Goal: Task Accomplishment & Management: Manage account settings

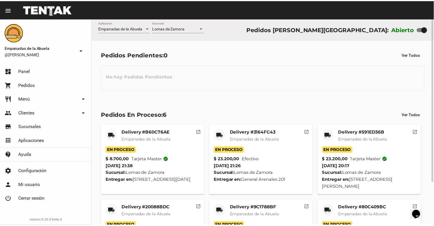
scroll to position [54, 0]
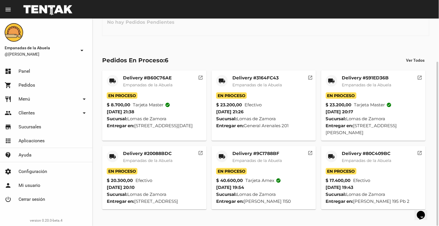
click at [362, 153] on mat-card-title "Delivery #80C409BC" at bounding box center [366, 153] width 49 height 6
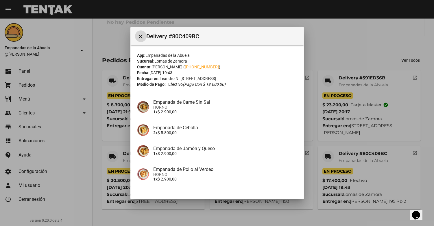
scroll to position [65, 0]
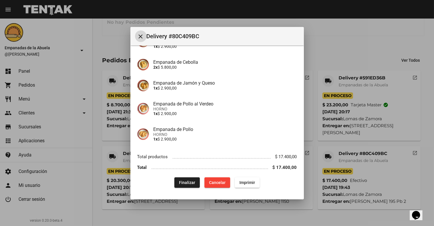
drag, startPoint x: 240, startPoint y: 152, endPoint x: 241, endPoint y: 155, distance: 3.5
click at [184, 180] on span "Finalizar" at bounding box center [187, 182] width 16 height 5
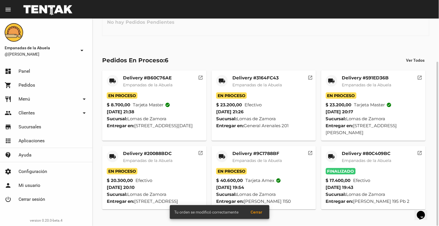
click at [255, 154] on mat-card-title "Delivery #9C1788BF" at bounding box center [256, 153] width 49 height 6
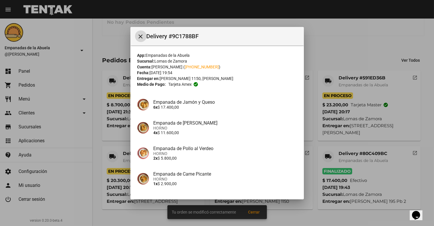
scroll to position [65, 0]
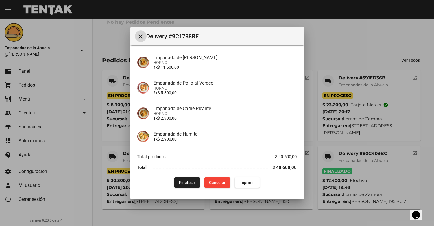
click at [186, 183] on span "Finalizar" at bounding box center [187, 182] width 16 height 5
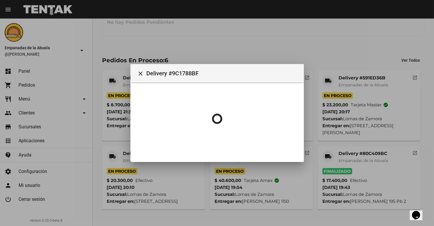
scroll to position [0, 0]
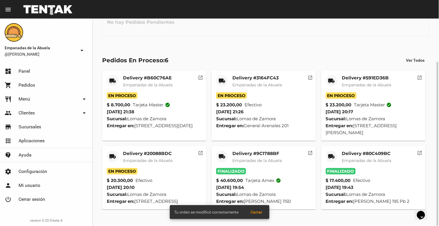
click at [145, 153] on mat-card-title "Delivery #20088BDC" at bounding box center [147, 153] width 49 height 6
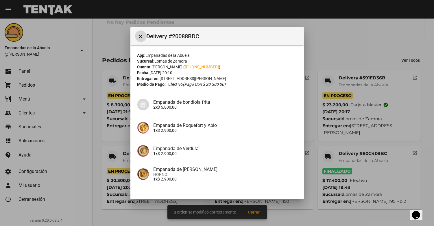
scroll to position [86, 0]
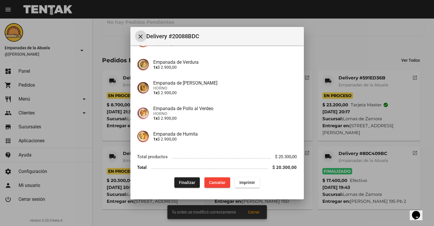
click at [179, 180] on span "Finalizar" at bounding box center [187, 182] width 16 height 5
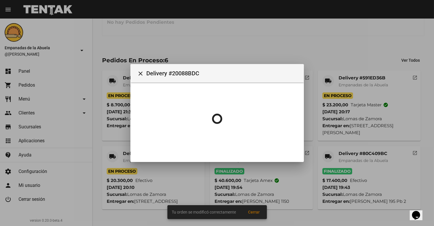
scroll to position [0, 0]
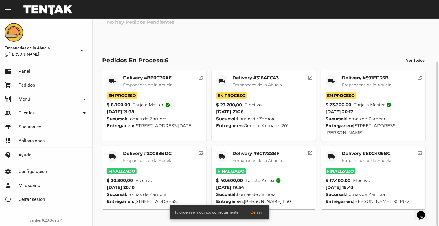
click at [357, 78] on mat-card-title "Delivery #591ED36B" at bounding box center [366, 78] width 49 height 6
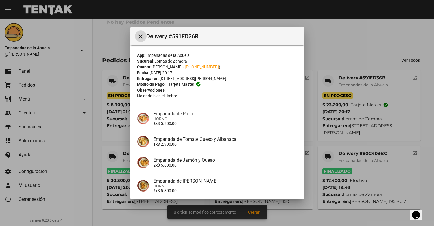
scroll to position [73, 0]
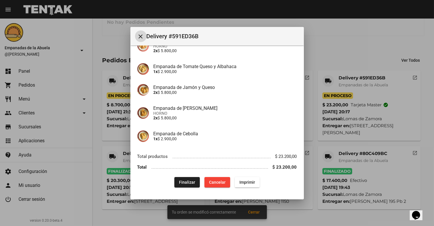
click at [186, 183] on span "Finalizar" at bounding box center [187, 182] width 16 height 5
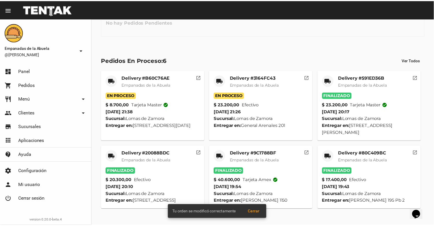
scroll to position [0, 0]
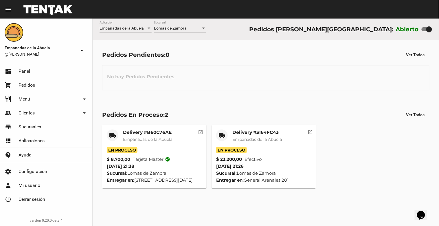
click at [205, 28] on div at bounding box center [203, 27] width 3 height 1
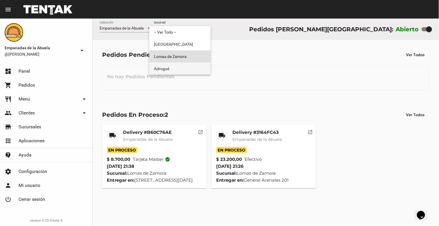
click at [186, 71] on span "Adrogué" at bounding box center [180, 69] width 52 height 12
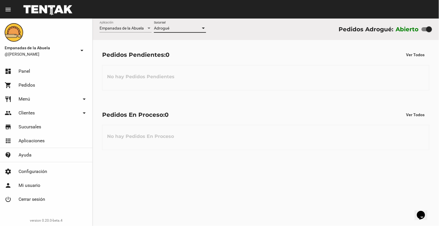
click at [204, 28] on div at bounding box center [203, 27] width 3 height 1
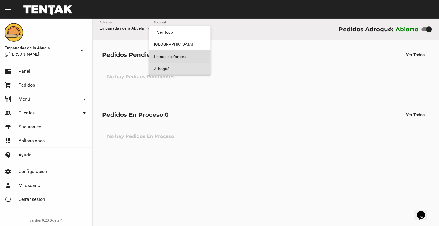
click at [195, 57] on span "Lomas de Zamora" at bounding box center [180, 56] width 52 height 12
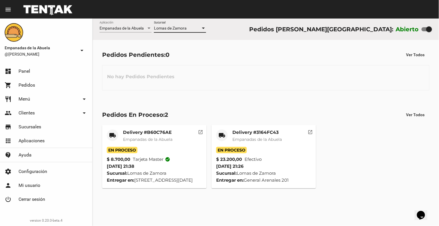
click at [243, 133] on mat-card-title "Delivery #3164FC43" at bounding box center [256, 132] width 49 height 6
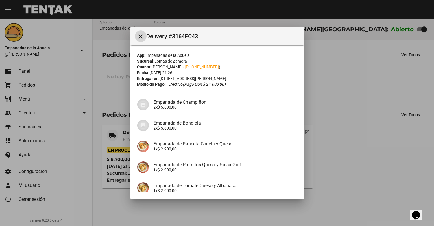
scroll to position [77, 0]
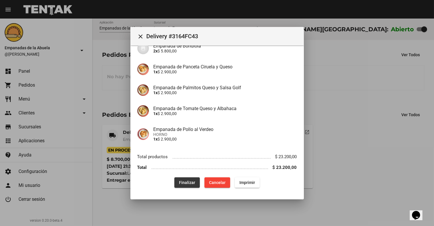
click at [194, 181] on button "Finalizar" at bounding box center [187, 182] width 25 height 10
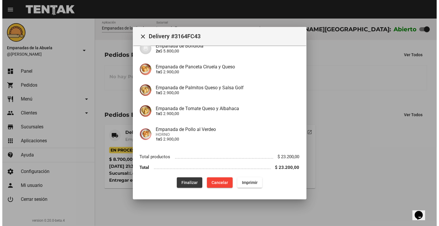
scroll to position [0, 0]
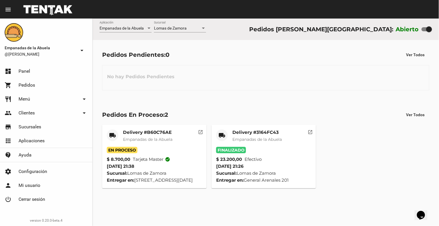
click at [202, 29] on div at bounding box center [203, 28] width 5 height 5
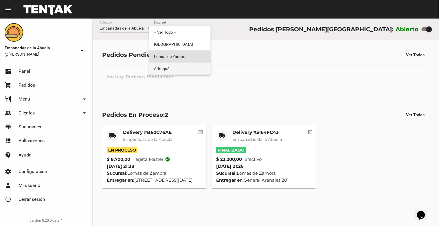
click at [183, 67] on span "Adrogué" at bounding box center [180, 69] width 52 height 12
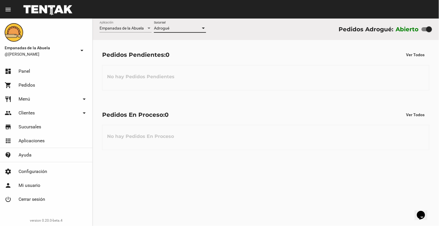
click at [204, 26] on div at bounding box center [203, 28] width 5 height 5
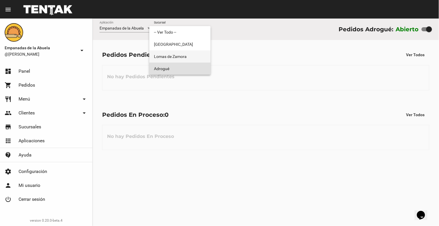
click at [193, 57] on span "Lomas de Zamora" at bounding box center [180, 56] width 52 height 12
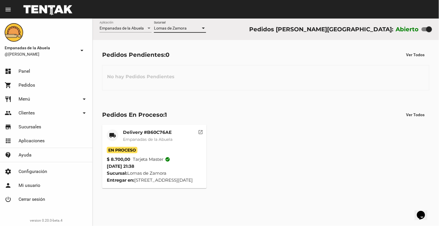
click at [156, 132] on mat-card-title "Delivery #B60C76AE" at bounding box center [147, 132] width 49 height 6
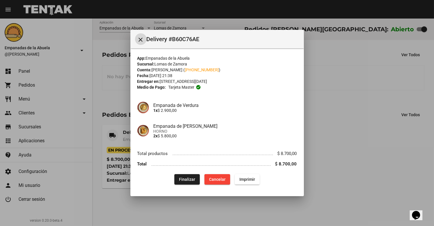
click at [182, 180] on span "Finalizar" at bounding box center [187, 179] width 16 height 5
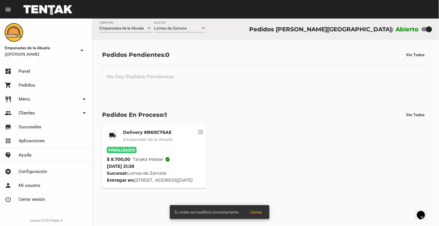
click at [147, 134] on mat-card-title "Delivery #B60C76AE" at bounding box center [147, 132] width 49 height 6
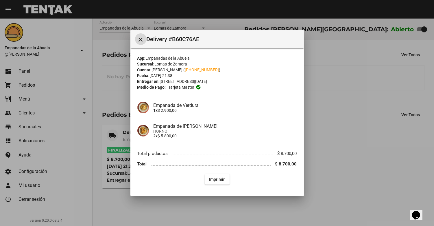
click at [344, 95] on div at bounding box center [217, 113] width 434 height 226
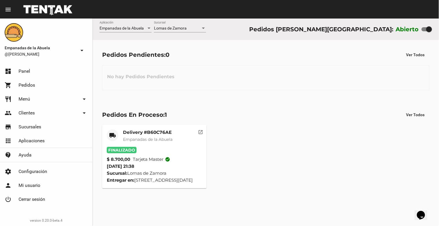
click at [203, 26] on div at bounding box center [203, 28] width 5 height 5
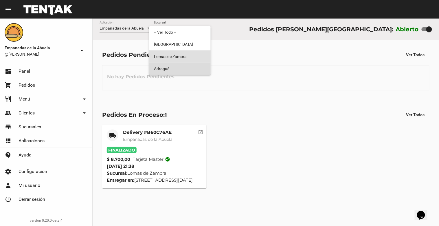
click at [197, 67] on span "Adrogué" at bounding box center [180, 69] width 52 height 12
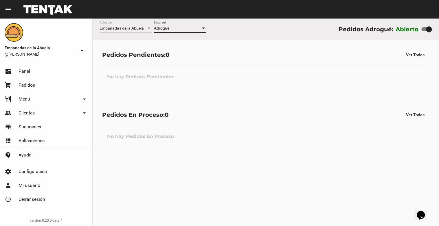
click at [204, 27] on div at bounding box center [203, 27] width 3 height 1
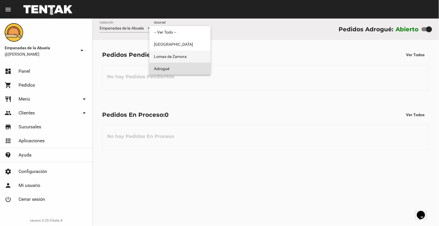
click at [193, 55] on span "Lomas de Zamora" at bounding box center [180, 56] width 52 height 12
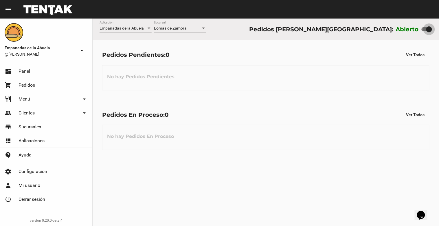
drag, startPoint x: 427, startPoint y: 30, endPoint x: 421, endPoint y: 26, distance: 7.3
click at [426, 27] on div at bounding box center [429, 29] width 6 height 6
checkbox input "false"
